Goal: Entertainment & Leisure: Consume media (video, audio)

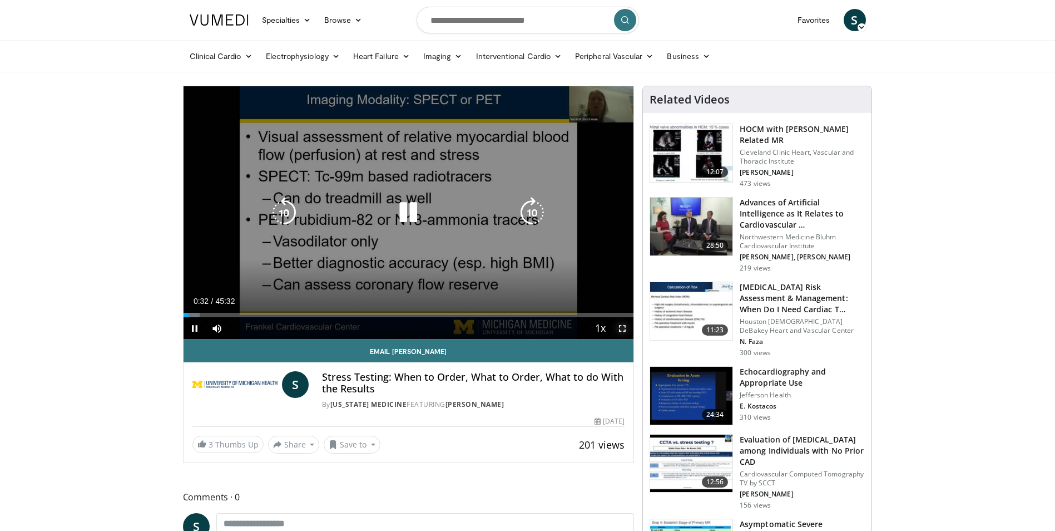
drag, startPoint x: 623, startPoint y: 326, endPoint x: 625, endPoint y: 368, distance: 41.2
click at [623, 326] on span "Video Player" at bounding box center [622, 328] width 22 height 22
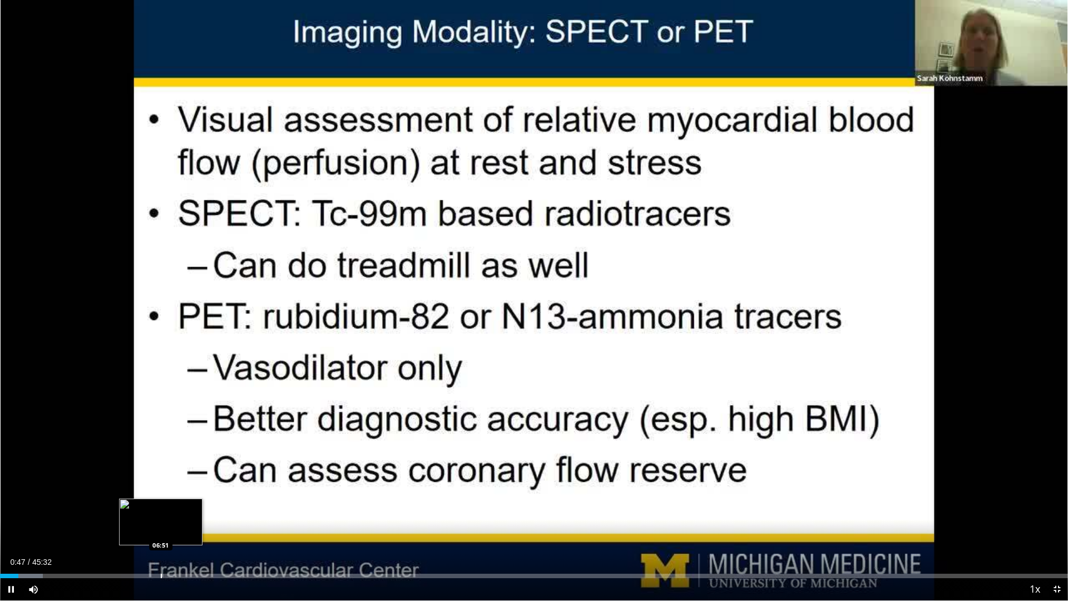
click at [158, 530] on div "Loaded : 3.99% 00:47 06:51" at bounding box center [534, 572] width 1068 height 11
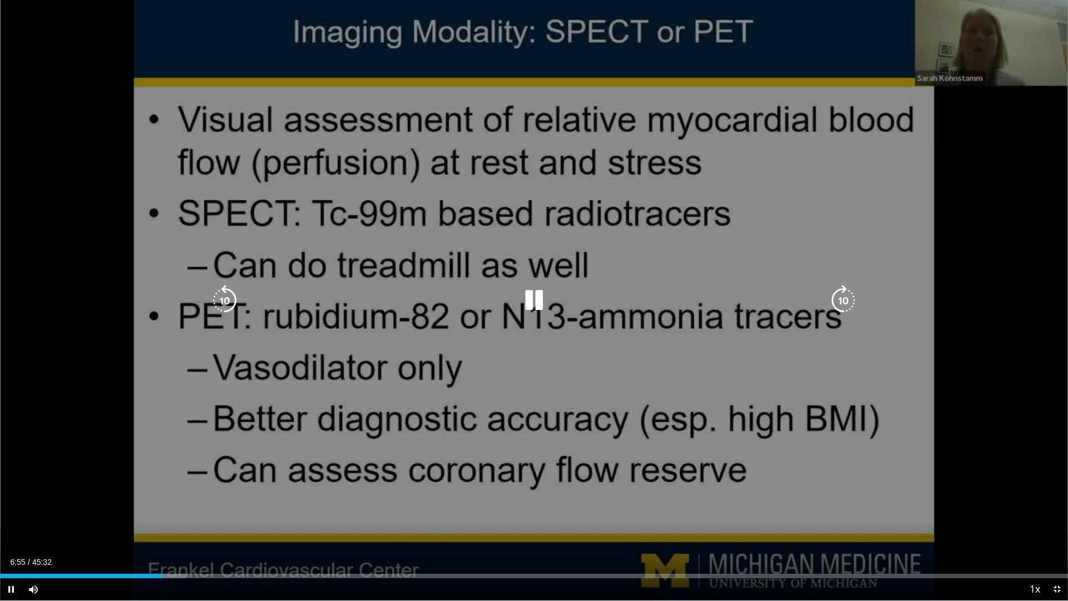
click at [323, 530] on div "Loaded : 17.43% 06:55 13:38" at bounding box center [534, 575] width 1068 height 4
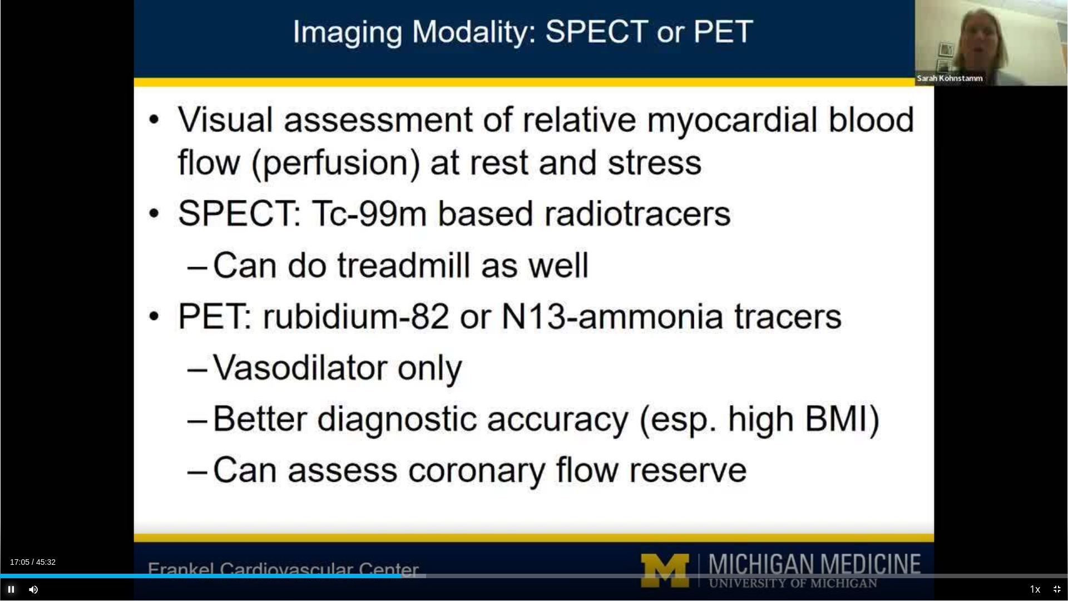
click at [8, 530] on span "Video Player" at bounding box center [11, 589] width 22 height 22
click at [9, 530] on span "Video Player" at bounding box center [11, 589] width 22 height 22
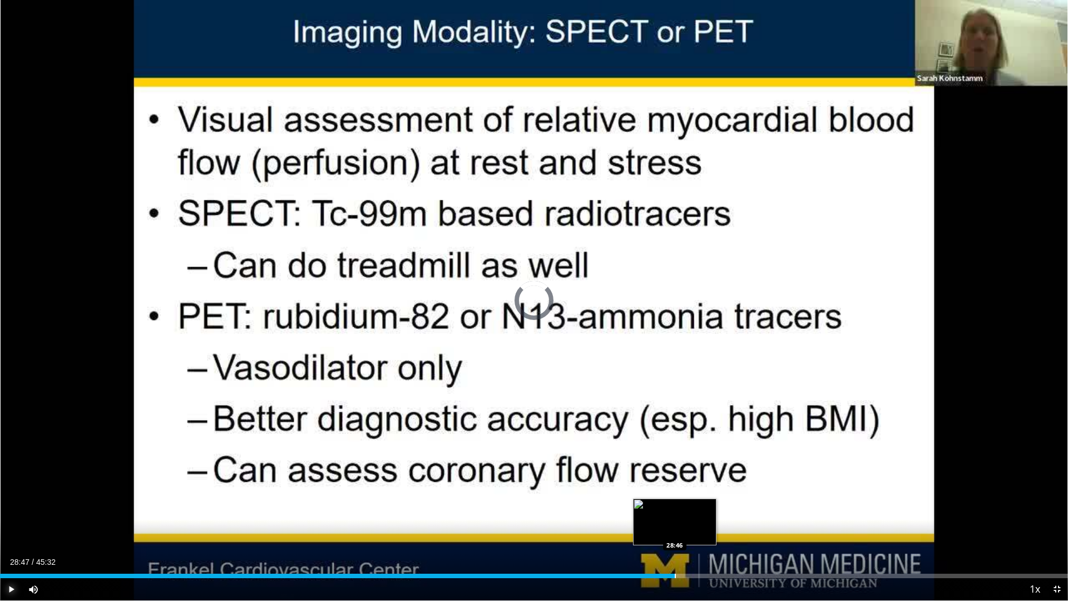
click at [675, 530] on div "Loaded : 57.00% 28:47 28:46" at bounding box center [534, 572] width 1068 height 11
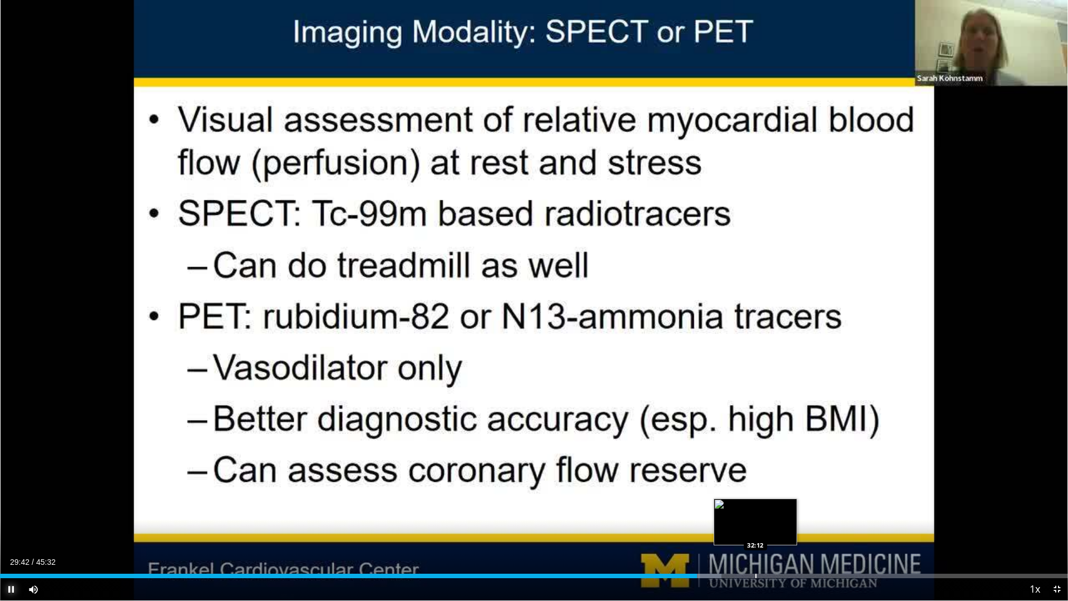
click at [755, 530] on div "Progress Bar" at bounding box center [755, 575] width 1 height 4
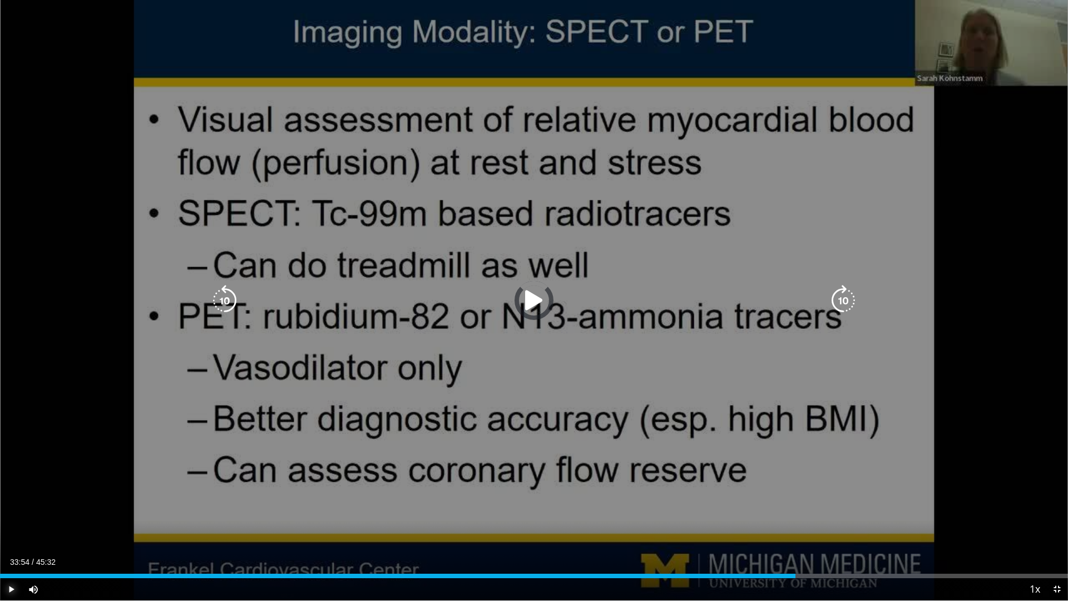
click at [795, 530] on div "Loaded : 73.57% 33:54 33:49" at bounding box center [534, 575] width 1068 height 4
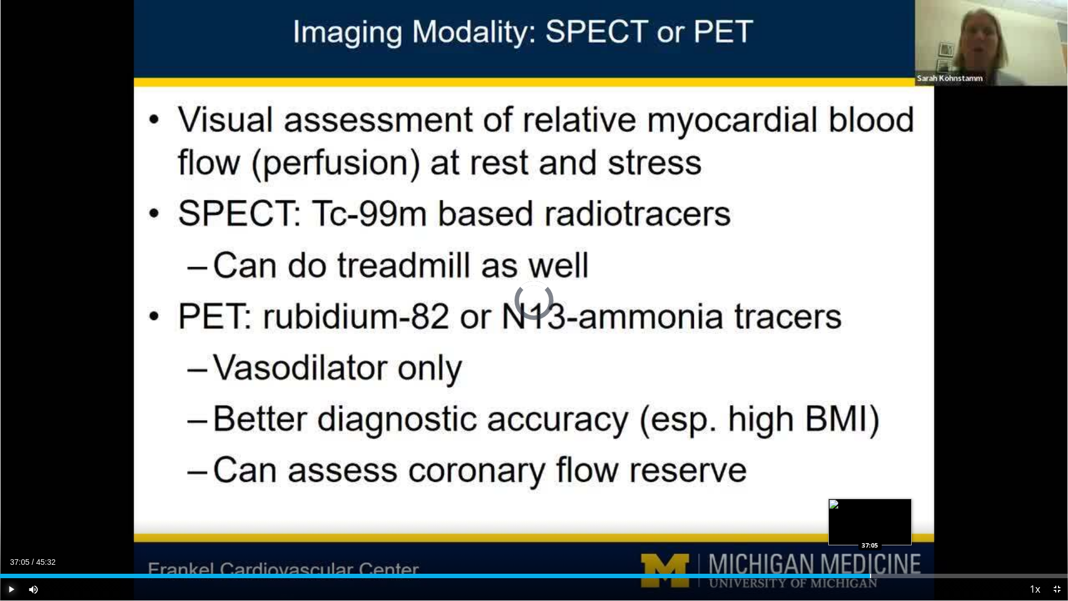
click at [870, 530] on div "Progress Bar" at bounding box center [870, 575] width 1 height 4
click at [916, 530] on div "Progress Bar" at bounding box center [916, 575] width 1 height 4
click at [942, 530] on div "Progress Bar" at bounding box center [941, 575] width 1 height 4
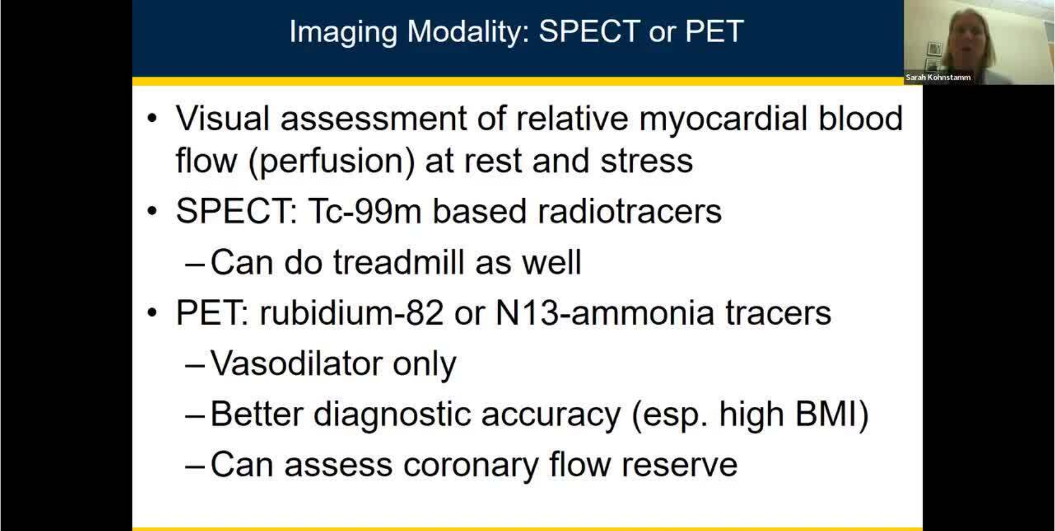
scroll to position [1112, 0]
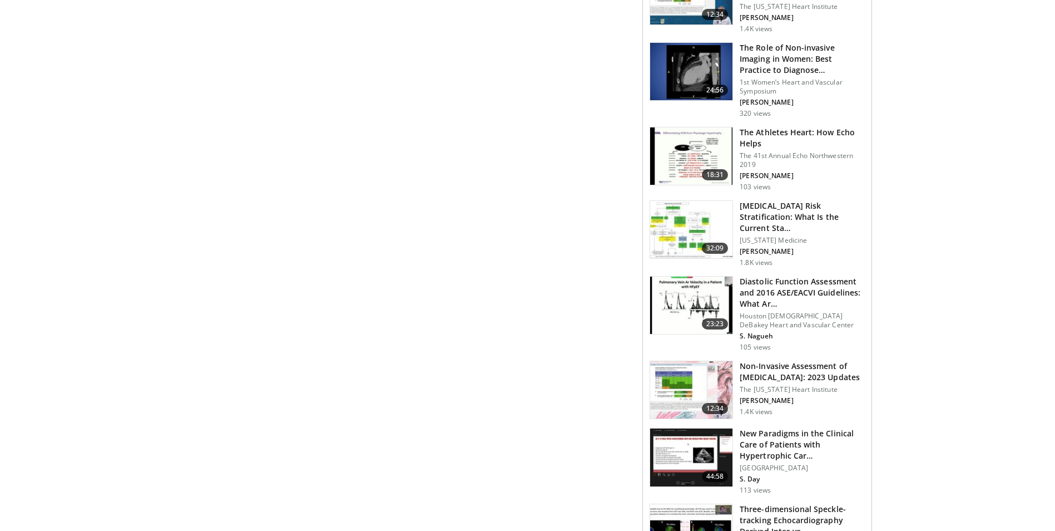
click at [669, 201] on img at bounding box center [691, 230] width 82 height 58
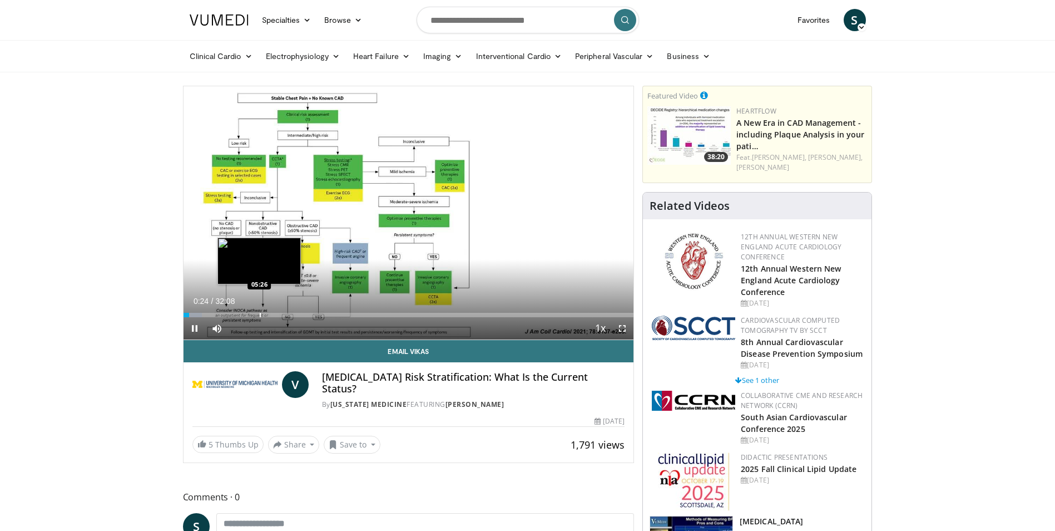
click at [259, 311] on div "Loaded : 4.11% 00:25 05:26" at bounding box center [409, 311] width 450 height 11
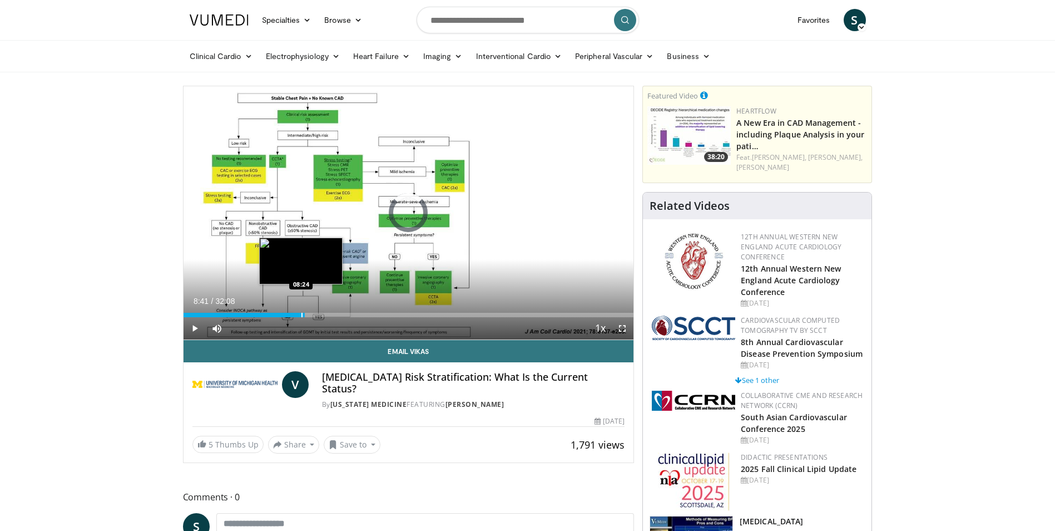
click at [306, 314] on div "Loaded : 0.00% 08:41 08:24" at bounding box center [409, 315] width 450 height 4
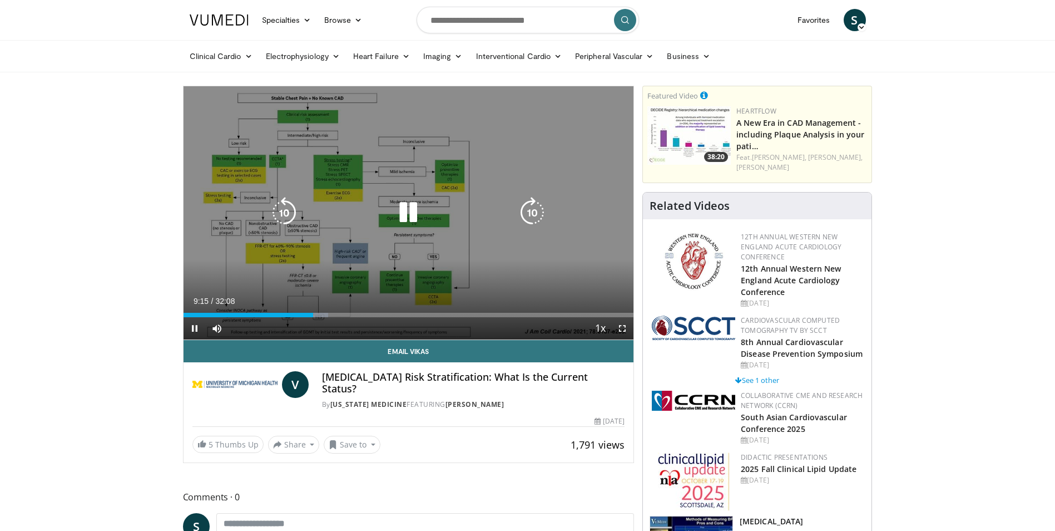
click at [438, 319] on div "Current Time 9:15 / Duration 32:08 Pause Skip Backward Skip Forward Mute Loaded…" at bounding box center [409, 328] width 450 height 22
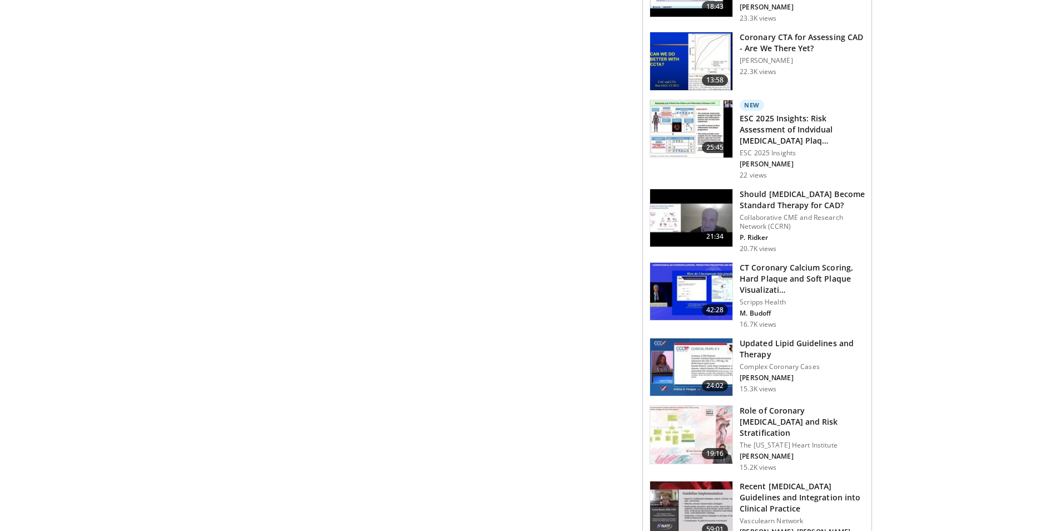
scroll to position [667, 0]
